Goal: Transaction & Acquisition: Register for event/course

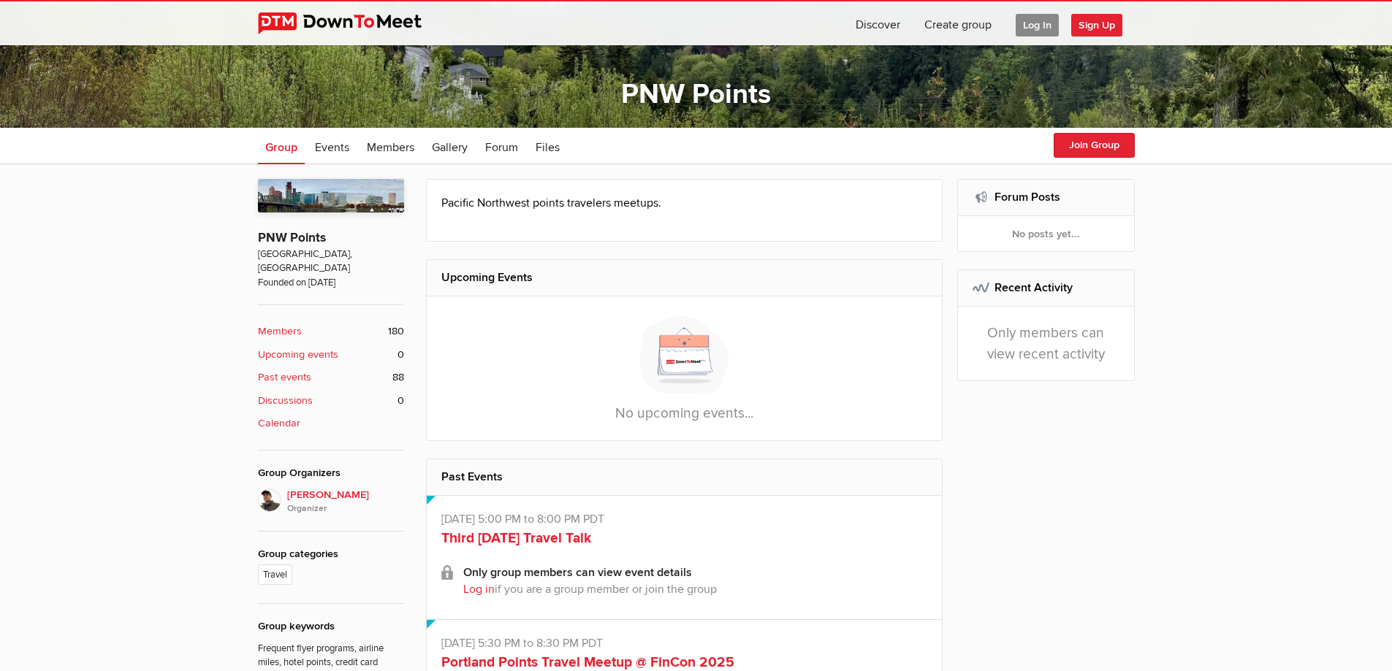
scroll to position [146, 0]
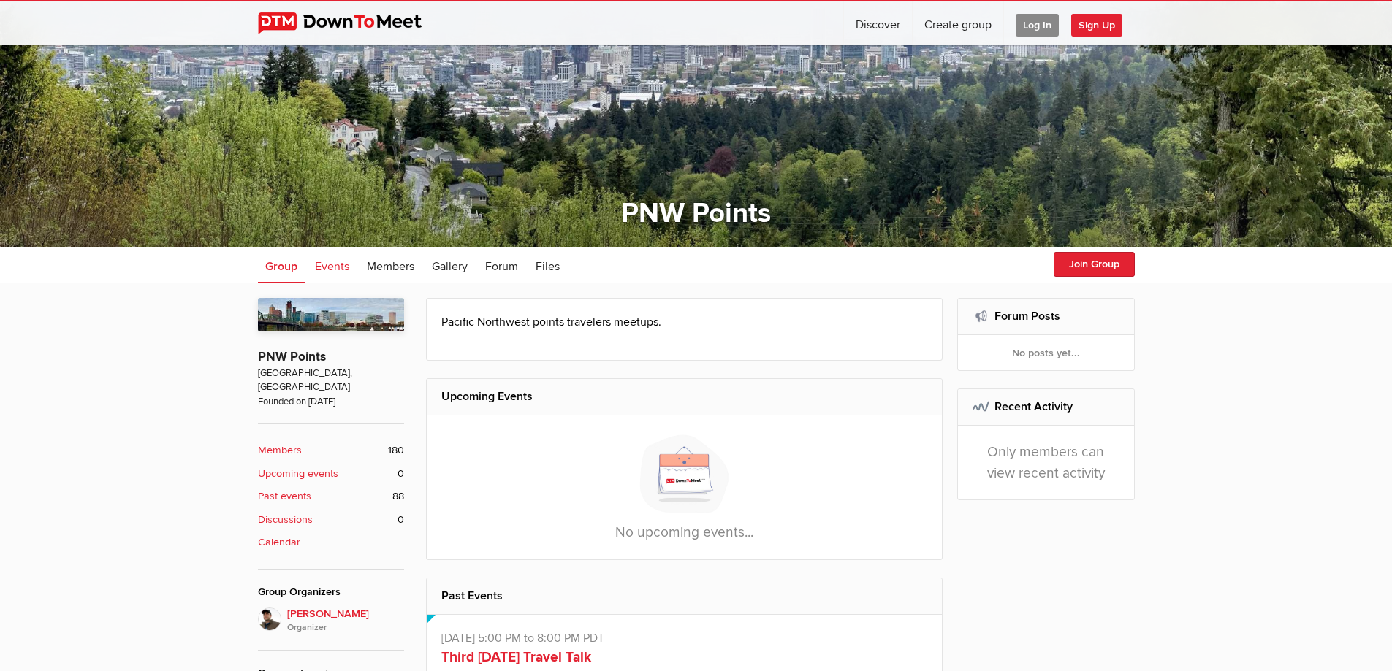
click at [329, 268] on span "Events" at bounding box center [332, 266] width 34 height 15
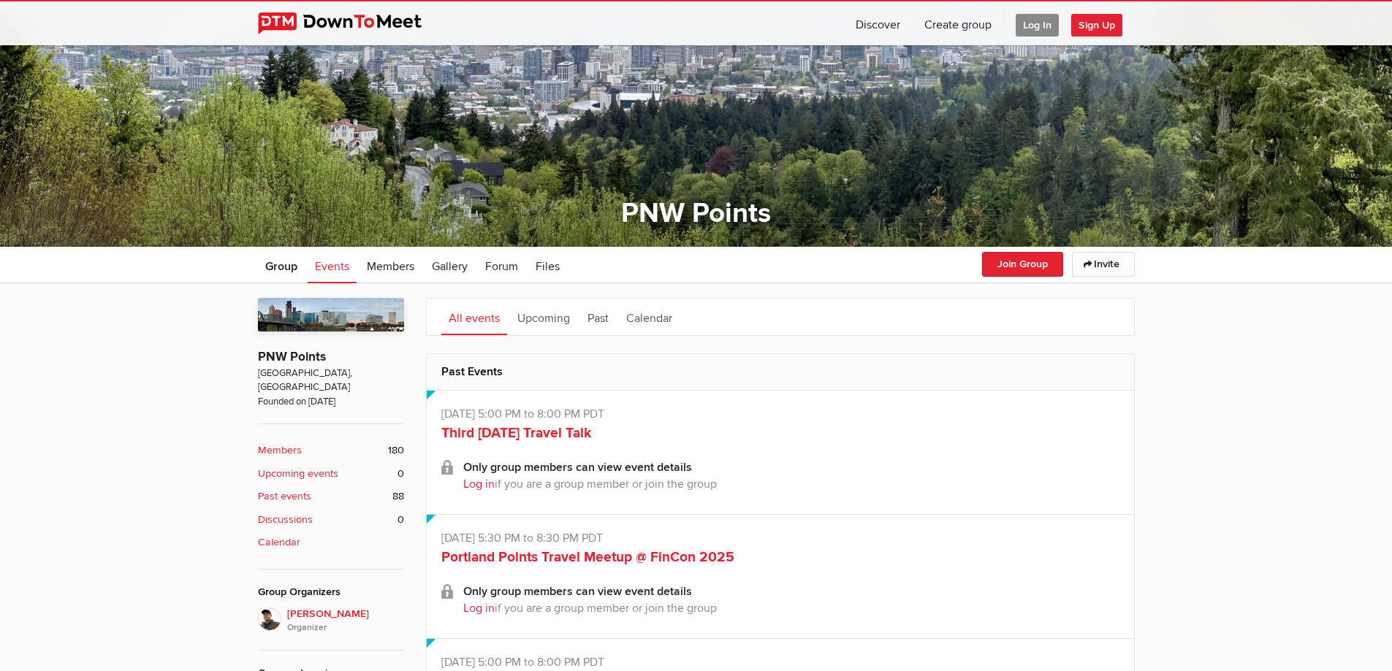
click at [1040, 23] on span "Log In" at bounding box center [1037, 25] width 43 height 23
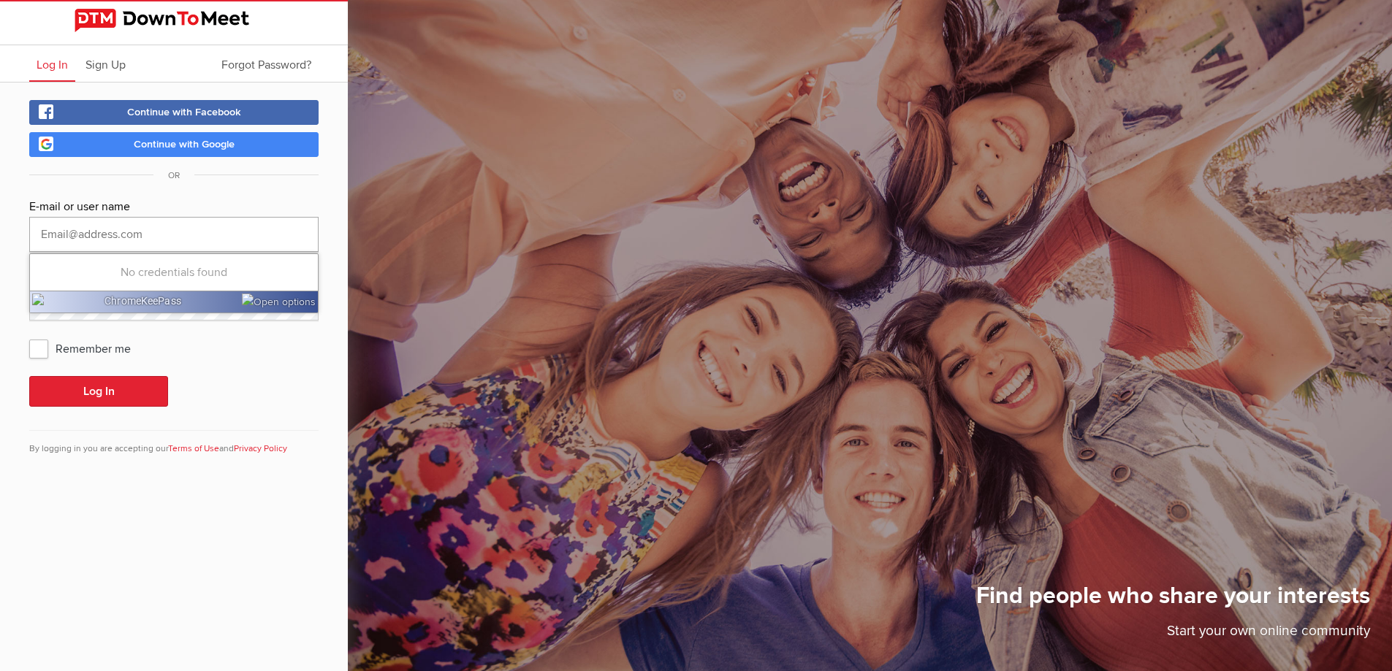
click at [128, 237] on input "text" at bounding box center [173, 234] width 289 height 35
type input "[EMAIL_ADDRESS][DOMAIN_NAME]"
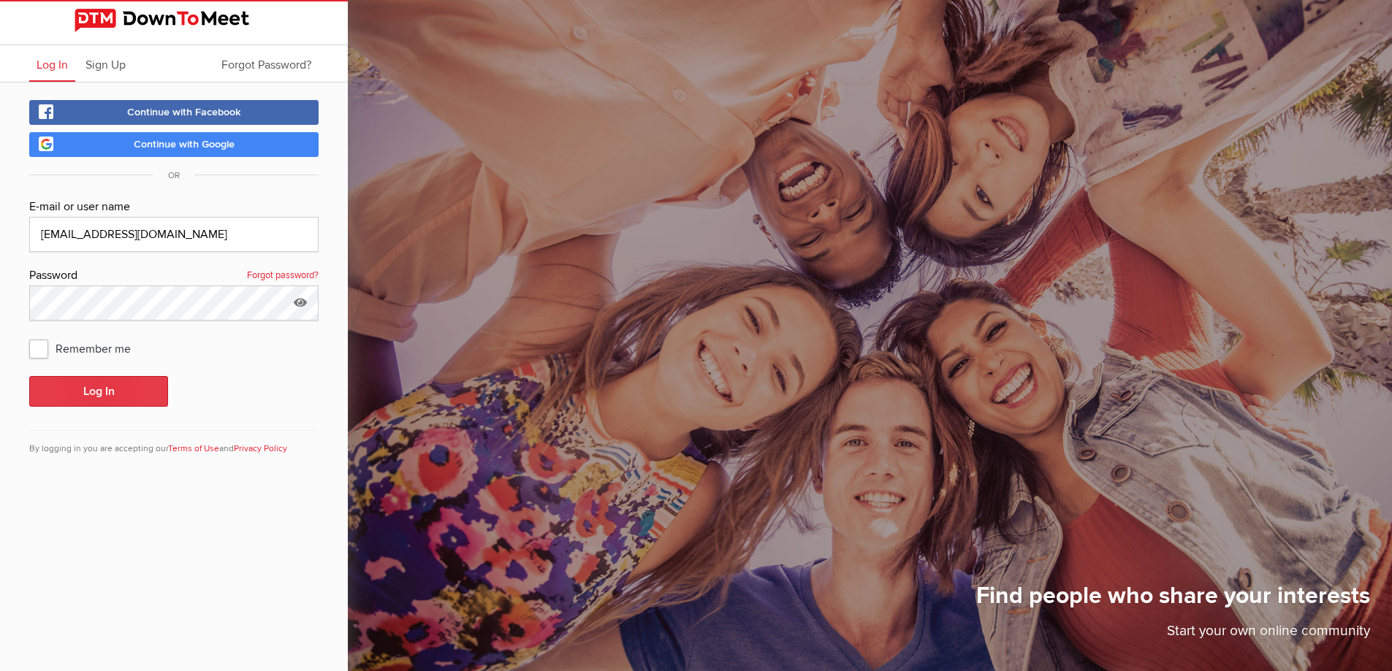
click at [102, 390] on button "Log In" at bounding box center [98, 391] width 139 height 31
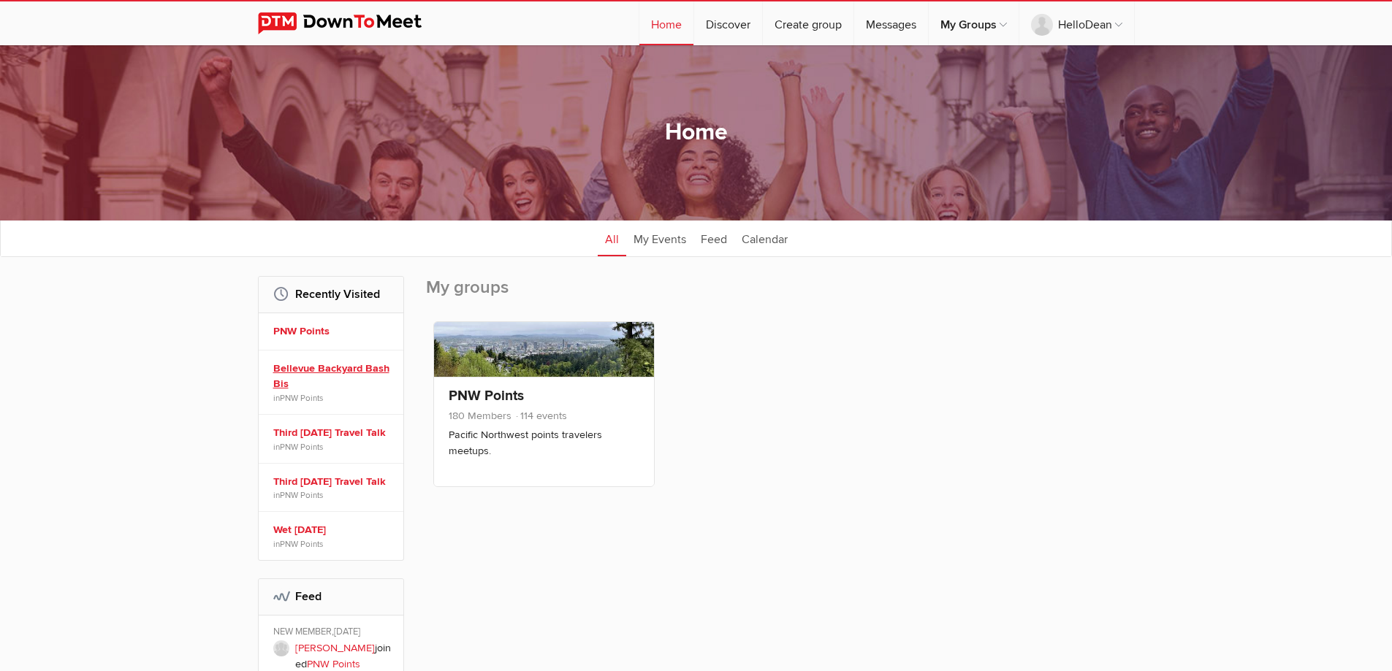
click at [301, 370] on link "Bellevue Backyard Bash Bis" at bounding box center [333, 376] width 120 height 31
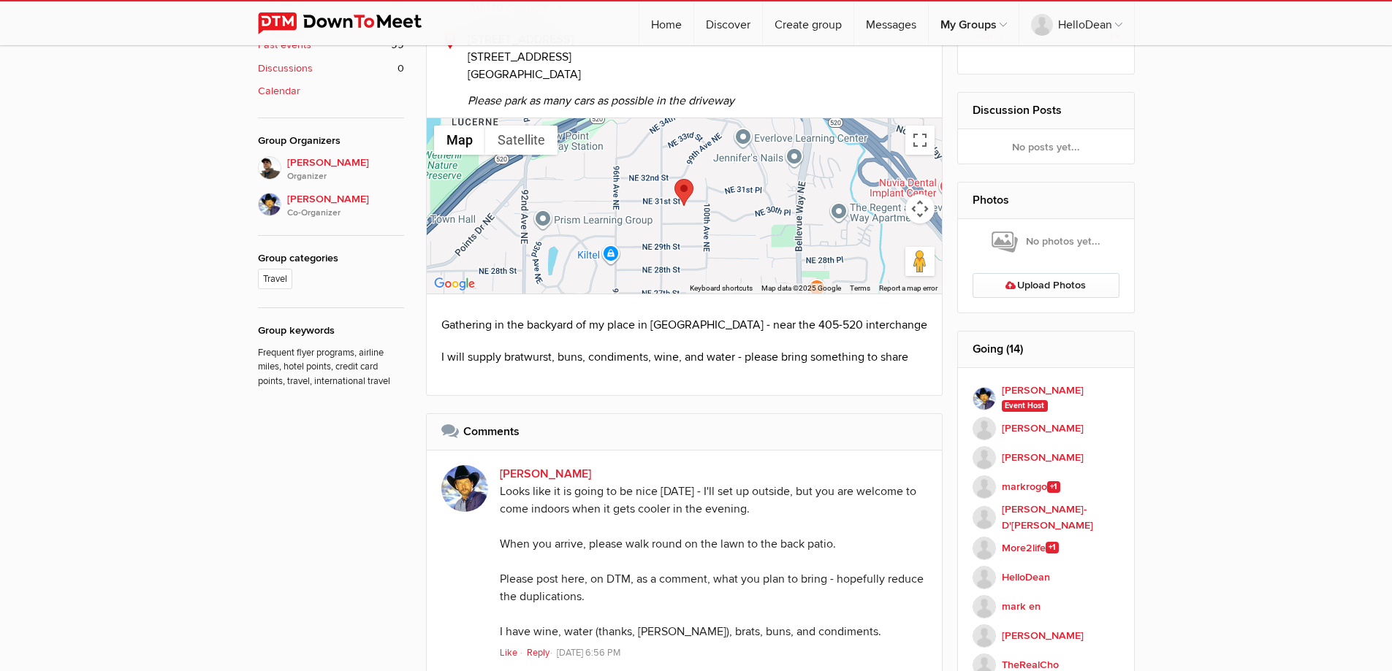
scroll to position [561, 0]
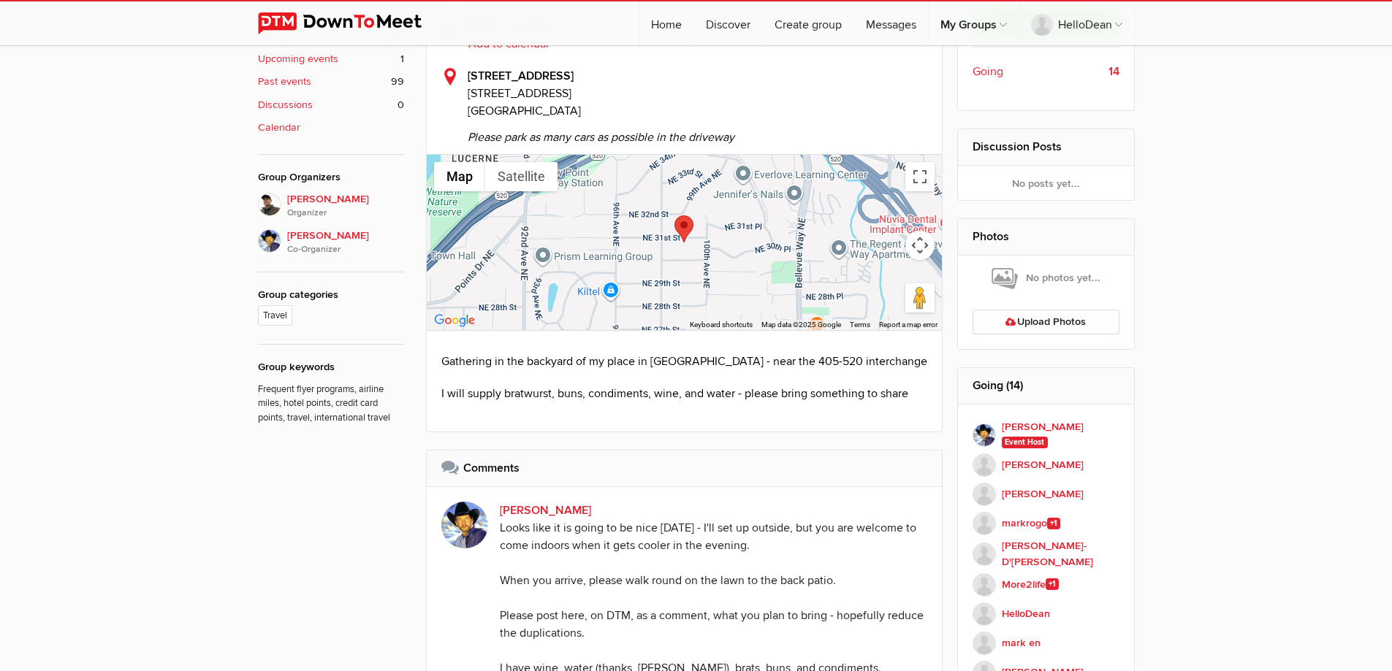
click at [658, 274] on div at bounding box center [685, 242] width 516 height 175
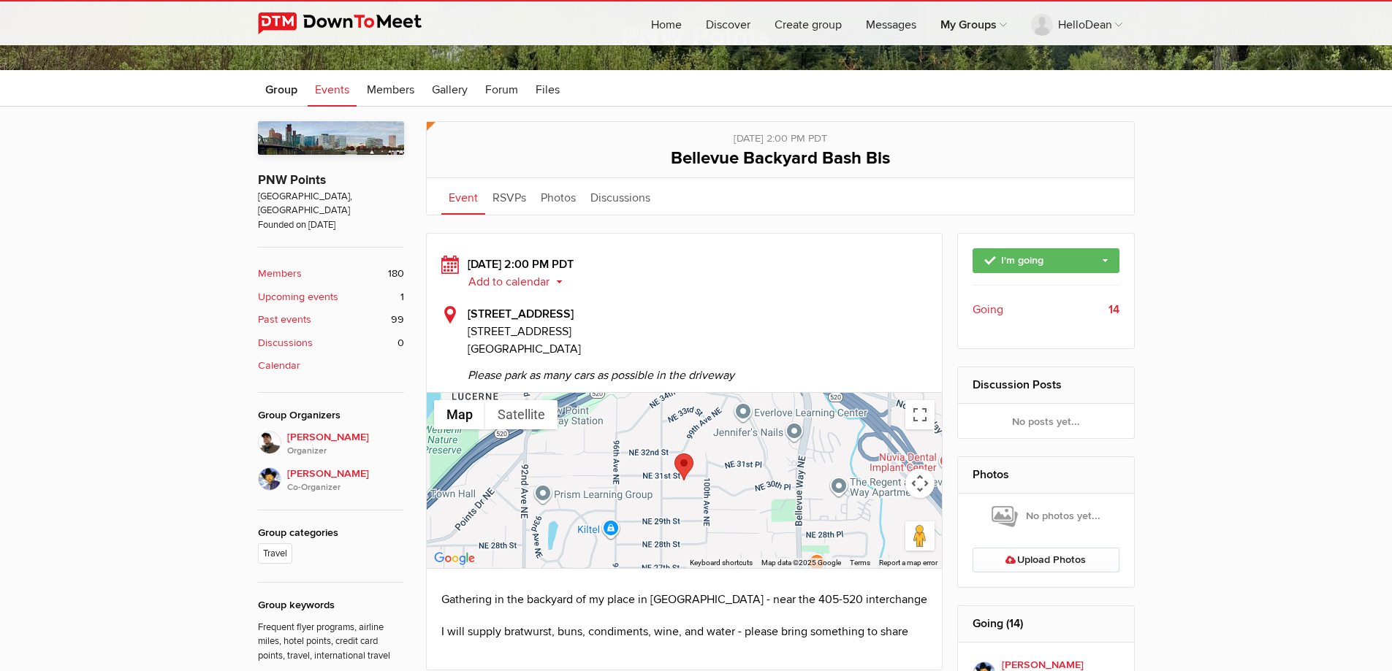
scroll to position [342, 0]
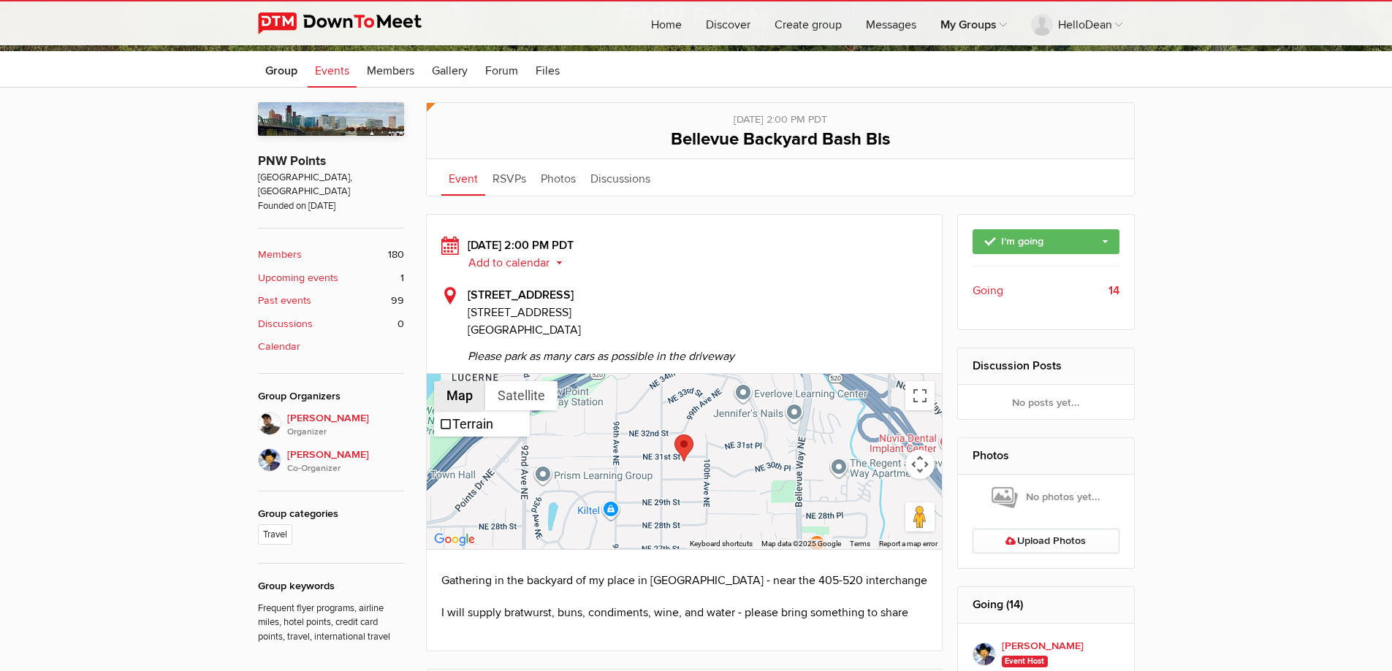
click at [454, 393] on button "Map" at bounding box center [459, 395] width 51 height 29
click at [609, 448] on div at bounding box center [685, 461] width 516 height 175
click at [520, 261] on button "Add to calendar" at bounding box center [521, 262] width 106 height 13
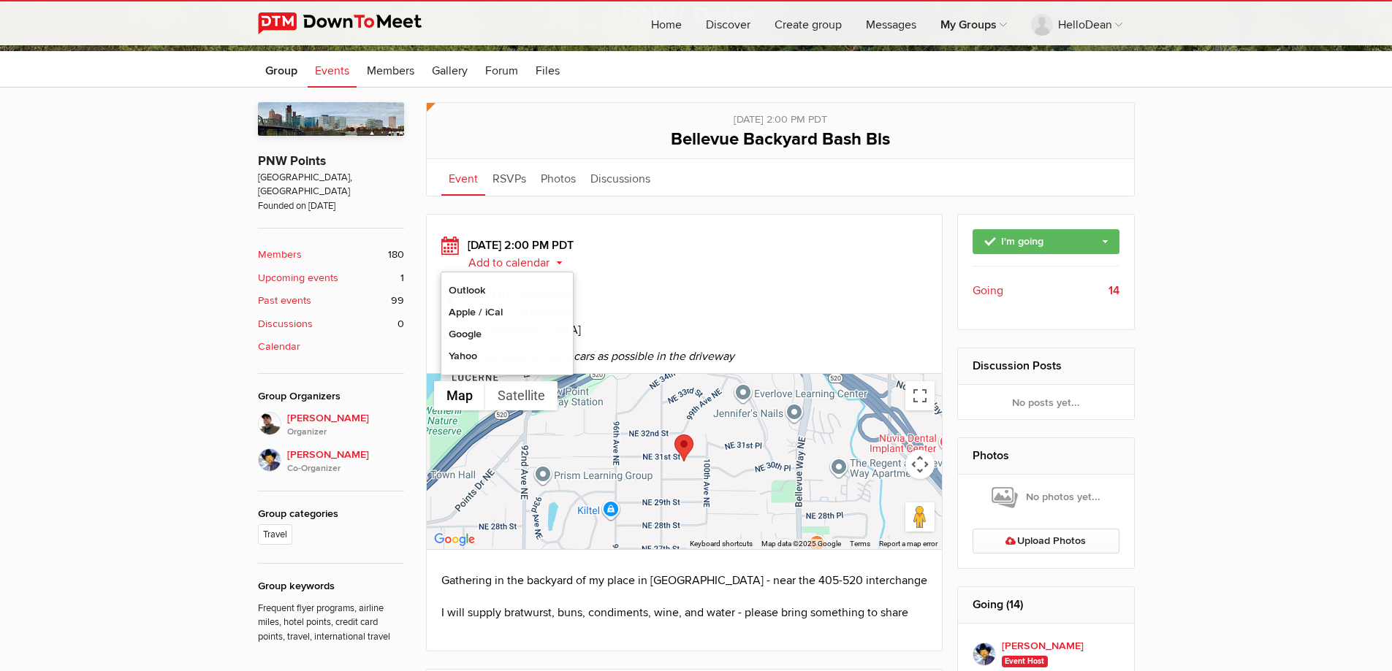
click at [654, 289] on div "[STREET_ADDRESS][GEOGRAPHIC_DATA][STREET_ADDRESS] [GEOGRAPHIC_DATA], [GEOGRAPHI…" at bounding box center [684, 325] width 487 height 79
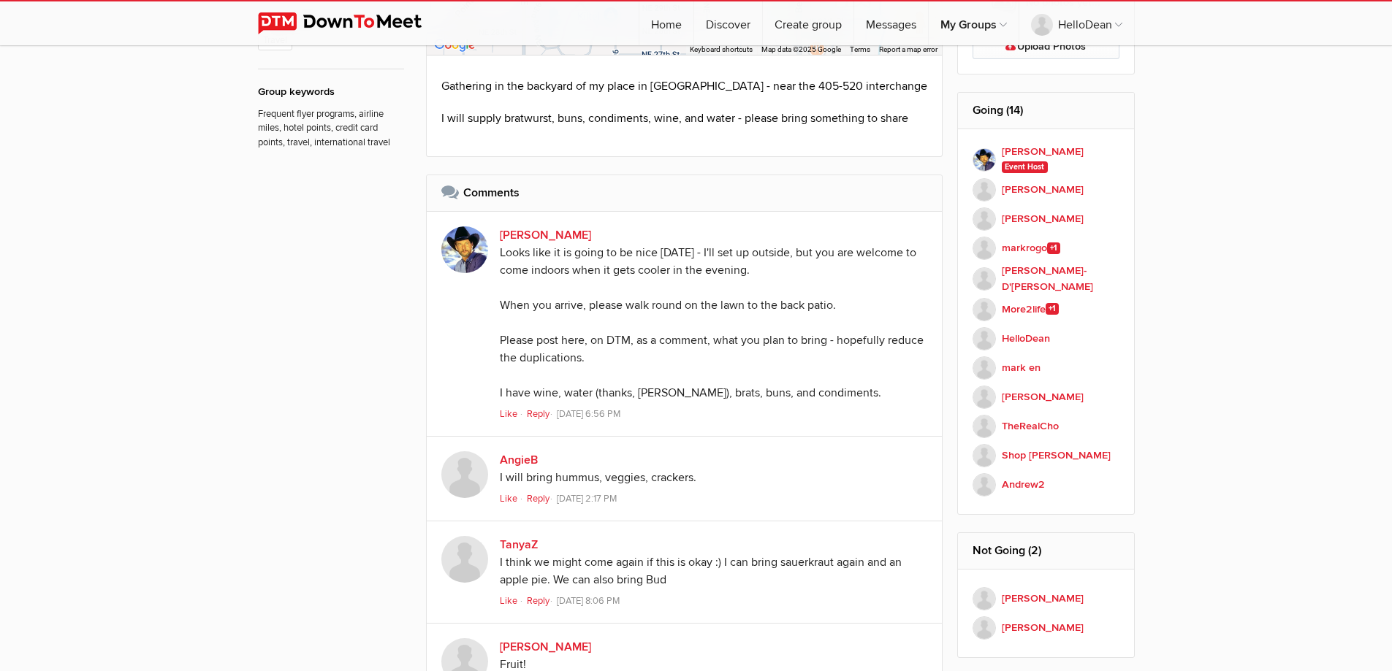
scroll to position [853, 0]
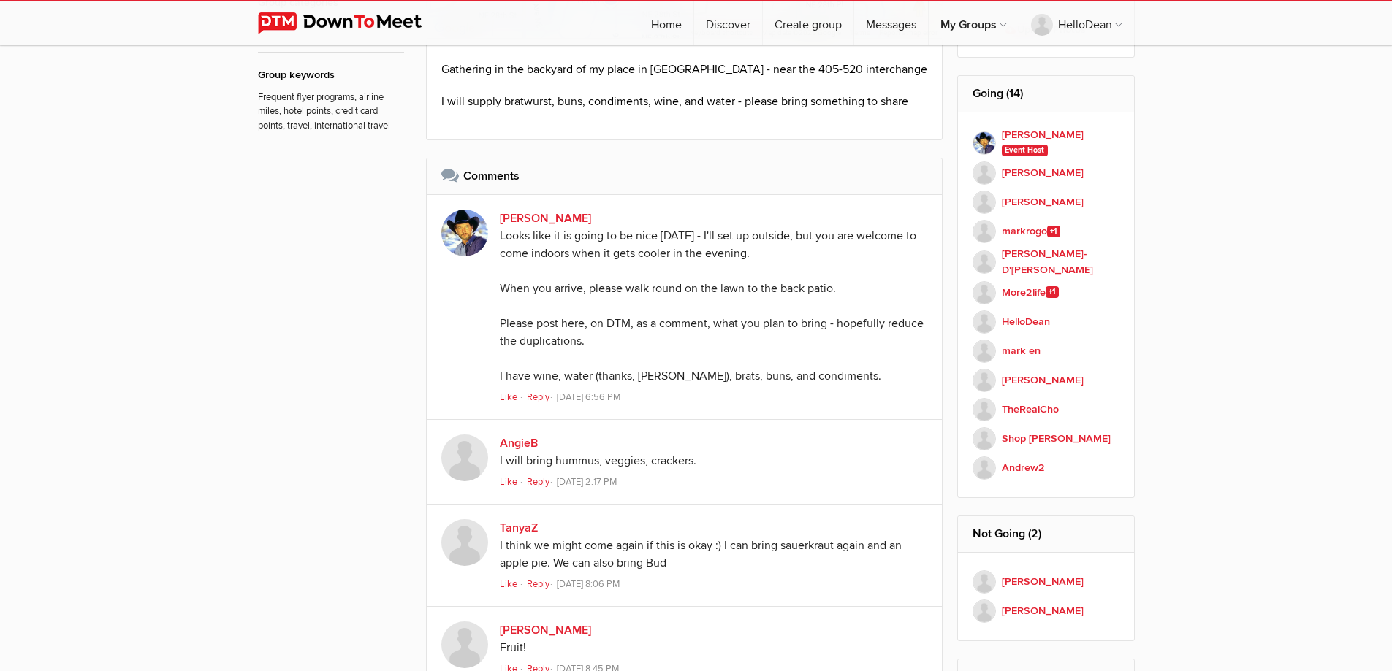
click at [1022, 467] on b "Andrew2" at bounding box center [1023, 468] width 43 height 16
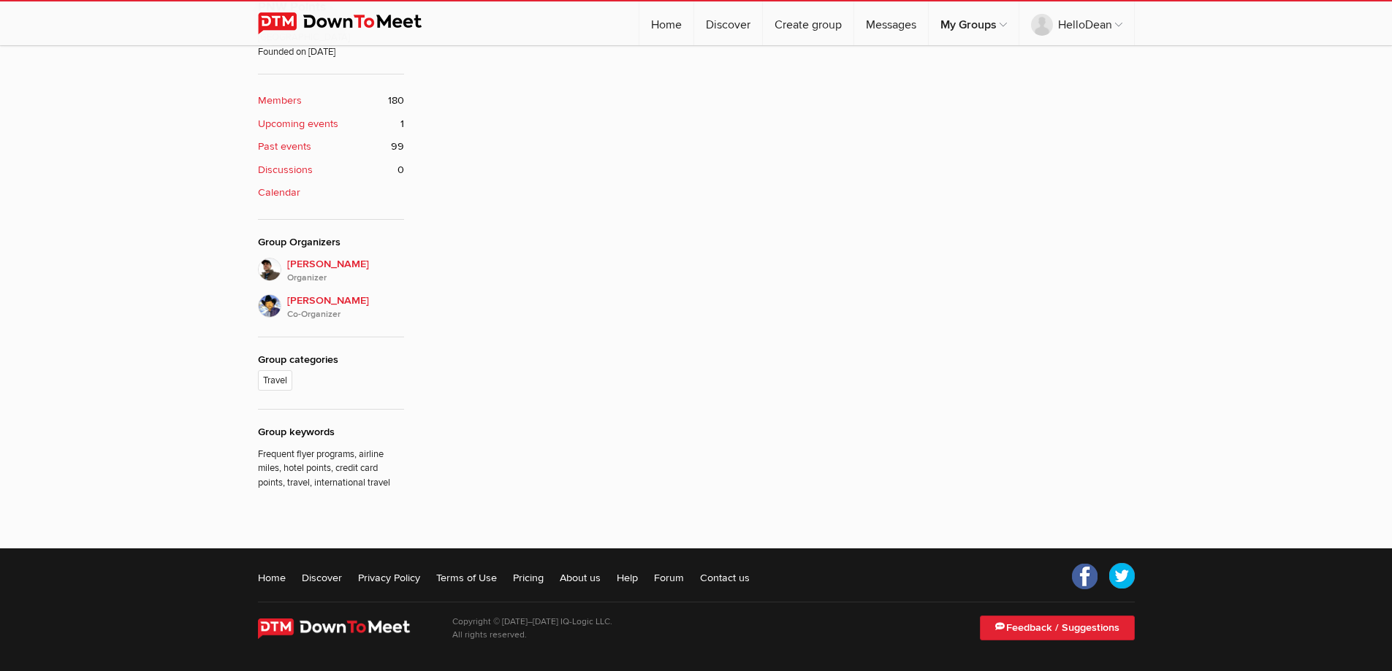
scroll to position [393, 0]
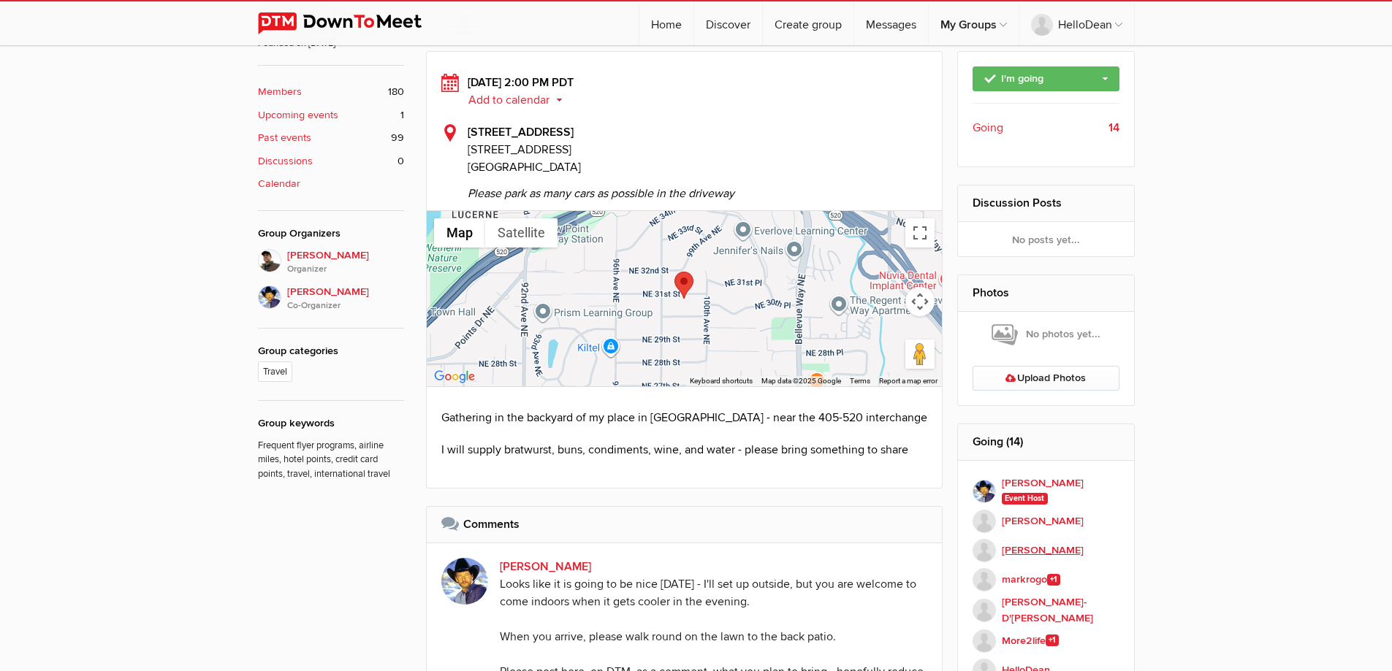
scroll to position [504, 0]
drag, startPoint x: 577, startPoint y: 169, endPoint x: 458, endPoint y: 142, distance: 122.0
click at [458, 142] on div "[STREET_ADDRESS][GEOGRAPHIC_DATA][STREET_ADDRESS] [GEOGRAPHIC_DATA], [GEOGRAPHI…" at bounding box center [684, 163] width 487 height 79
copy div "[STREET_ADDRESS][GEOGRAPHIC_DATA][STREET_ADDRESS]"
click at [700, 156] on span "[STREET_ADDRESS]" at bounding box center [698, 151] width 460 height 18
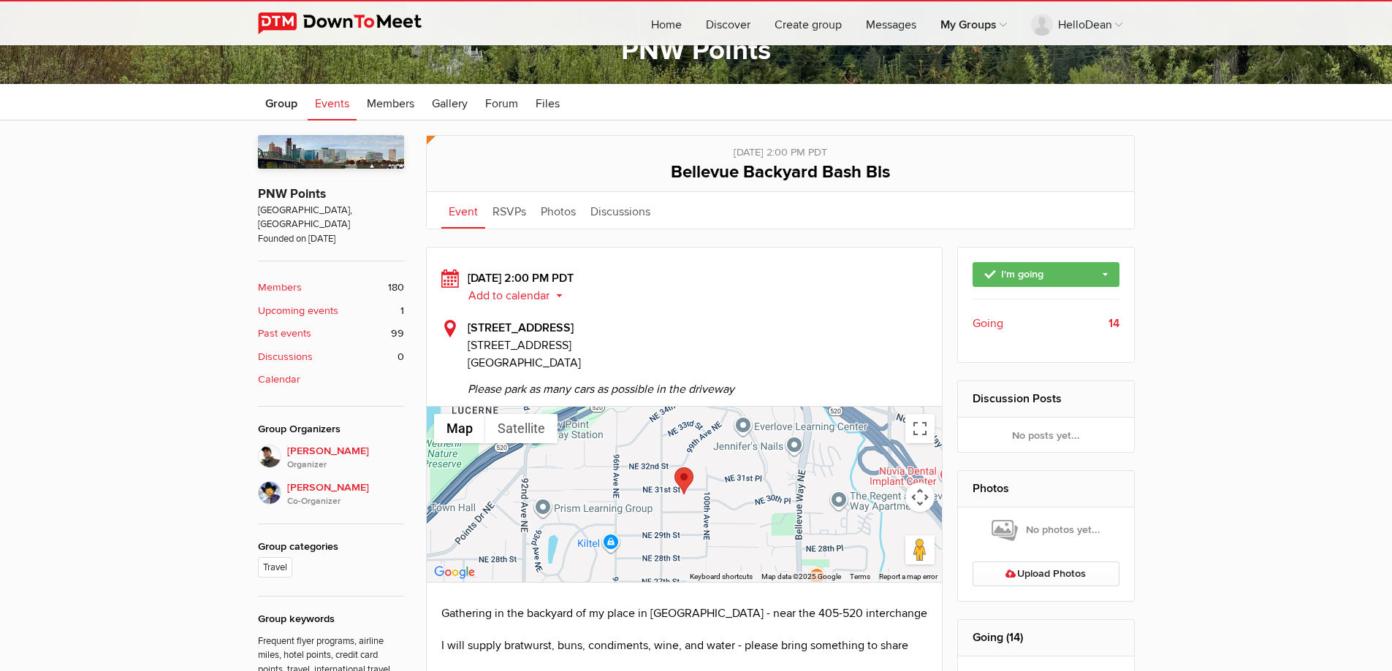
scroll to position [0, 0]
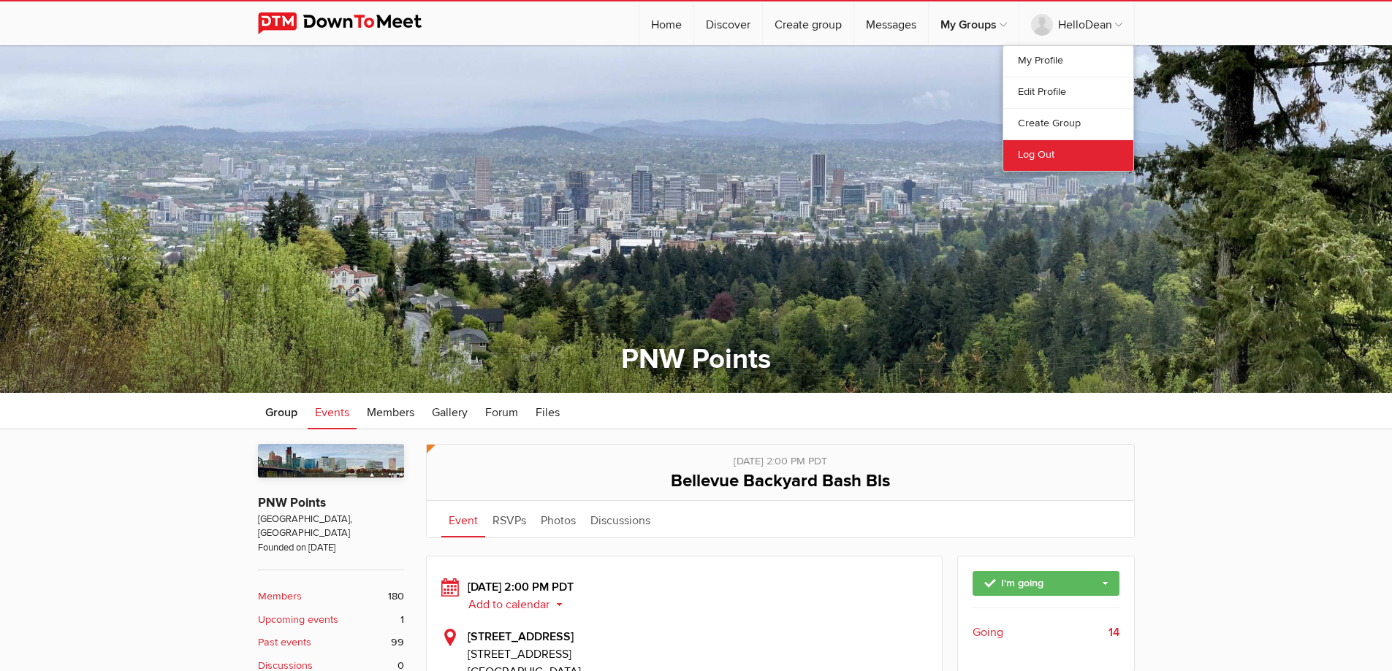
click at [1039, 155] on link "Log Out" at bounding box center [1068, 155] width 130 height 31
